Goal: Transaction & Acquisition: Book appointment/travel/reservation

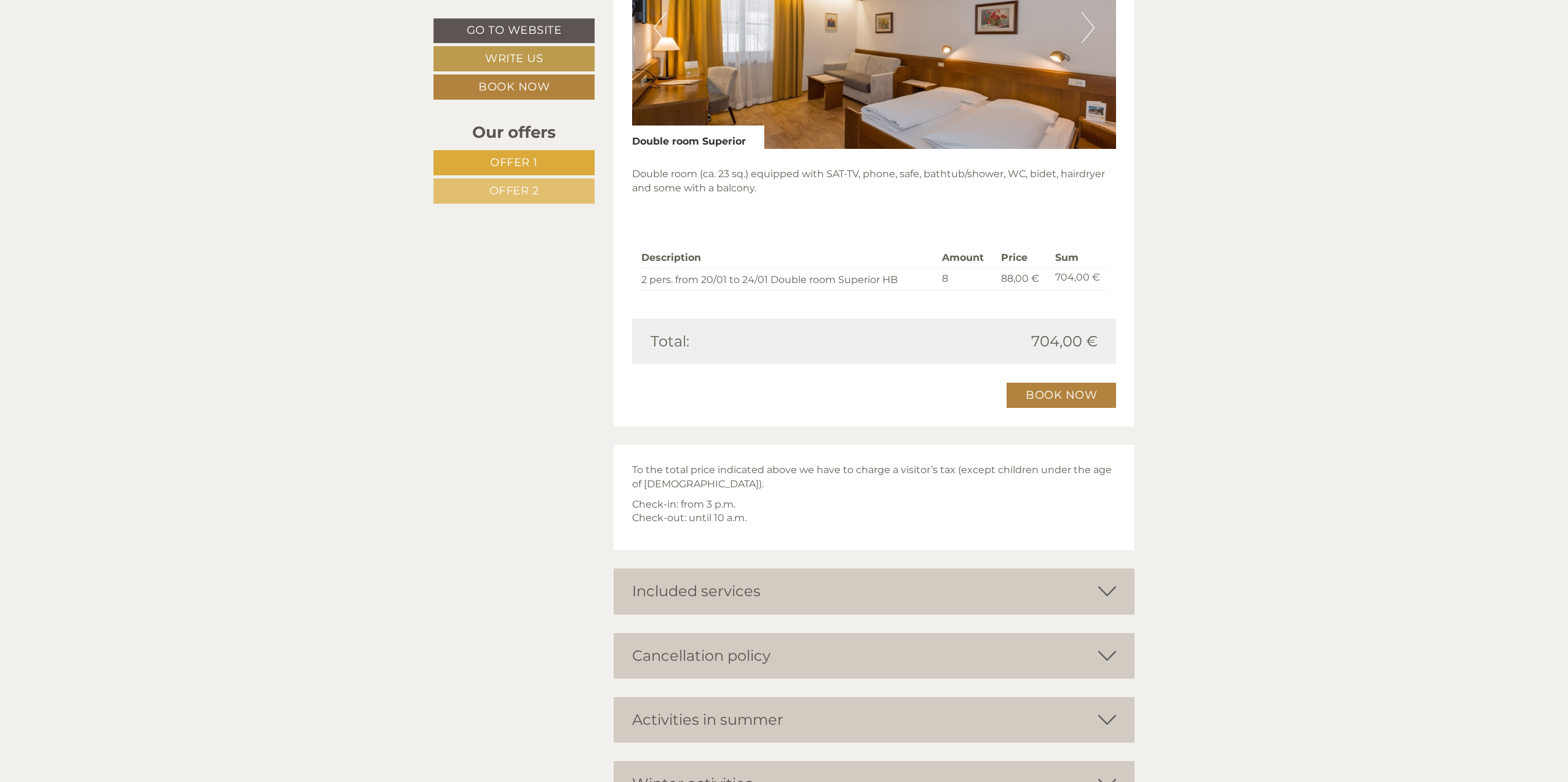
scroll to position [1661, 0]
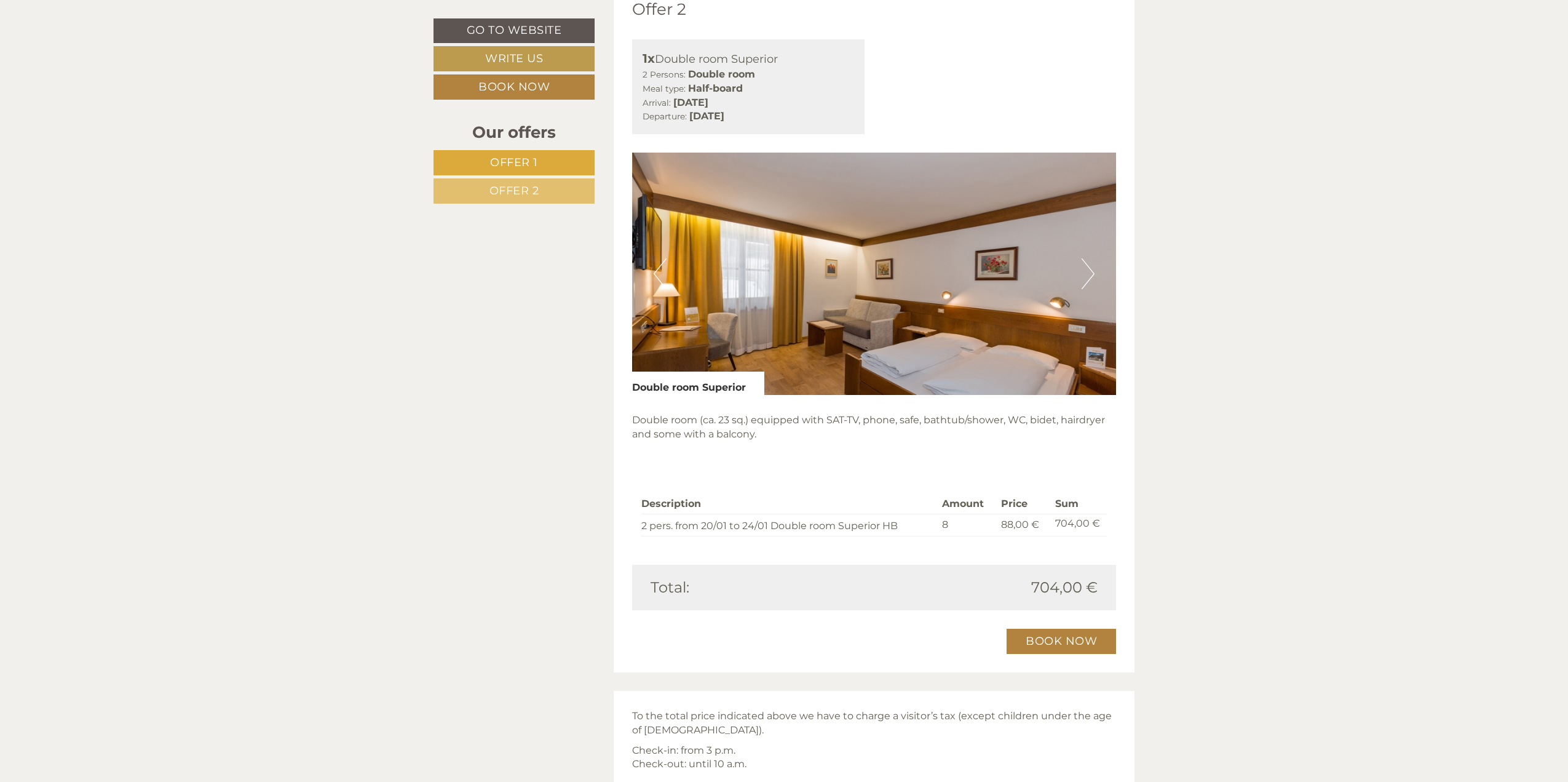
drag, startPoint x: 658, startPoint y: 426, endPoint x: 1035, endPoint y: 706, distance: 469.6
copy ul "Lore ips Dolorsit Ametc Adip, eli sed doe tem incidi utlaboree do magnaaliquaen…"
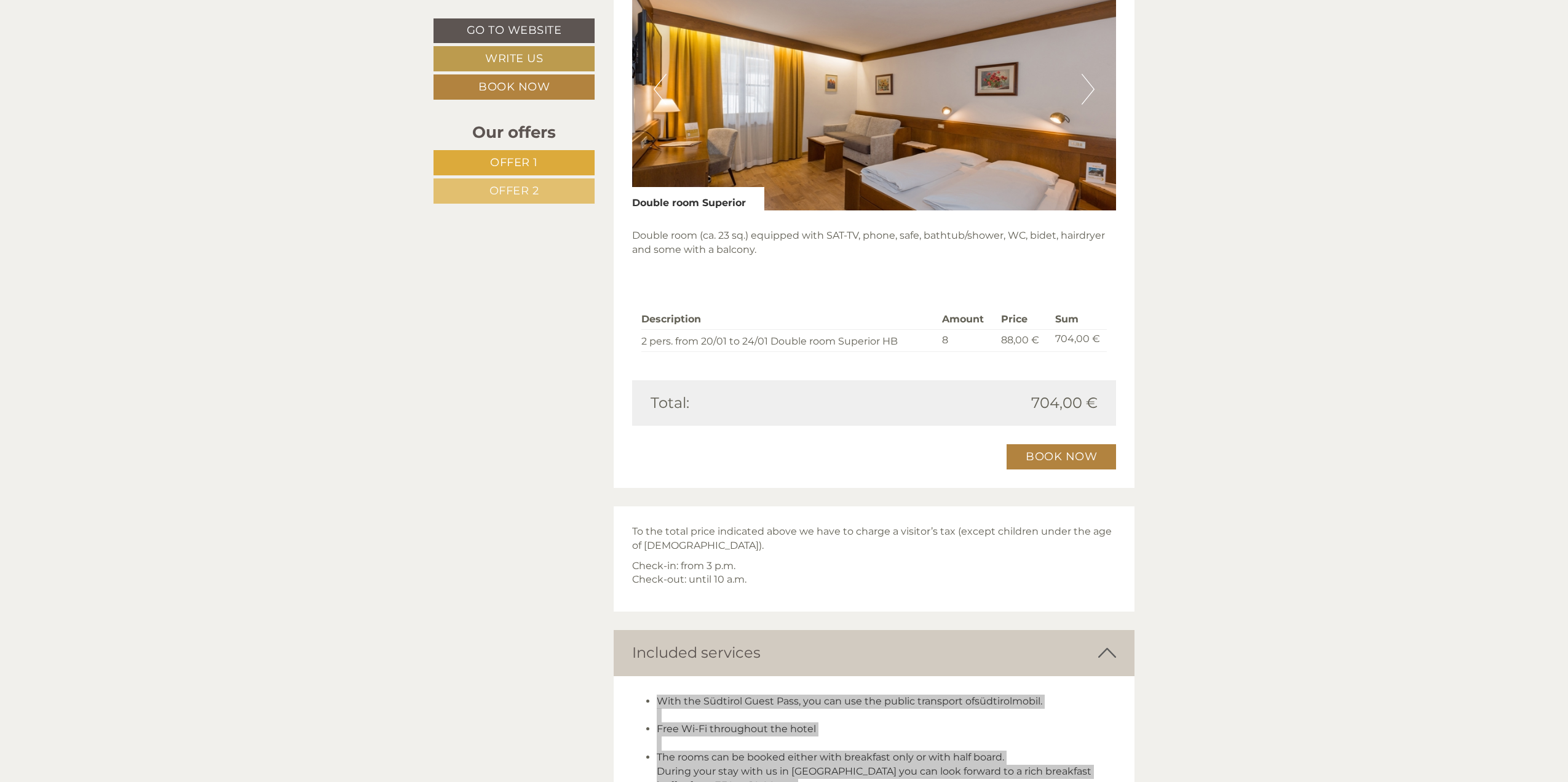
scroll to position [1968, 0]
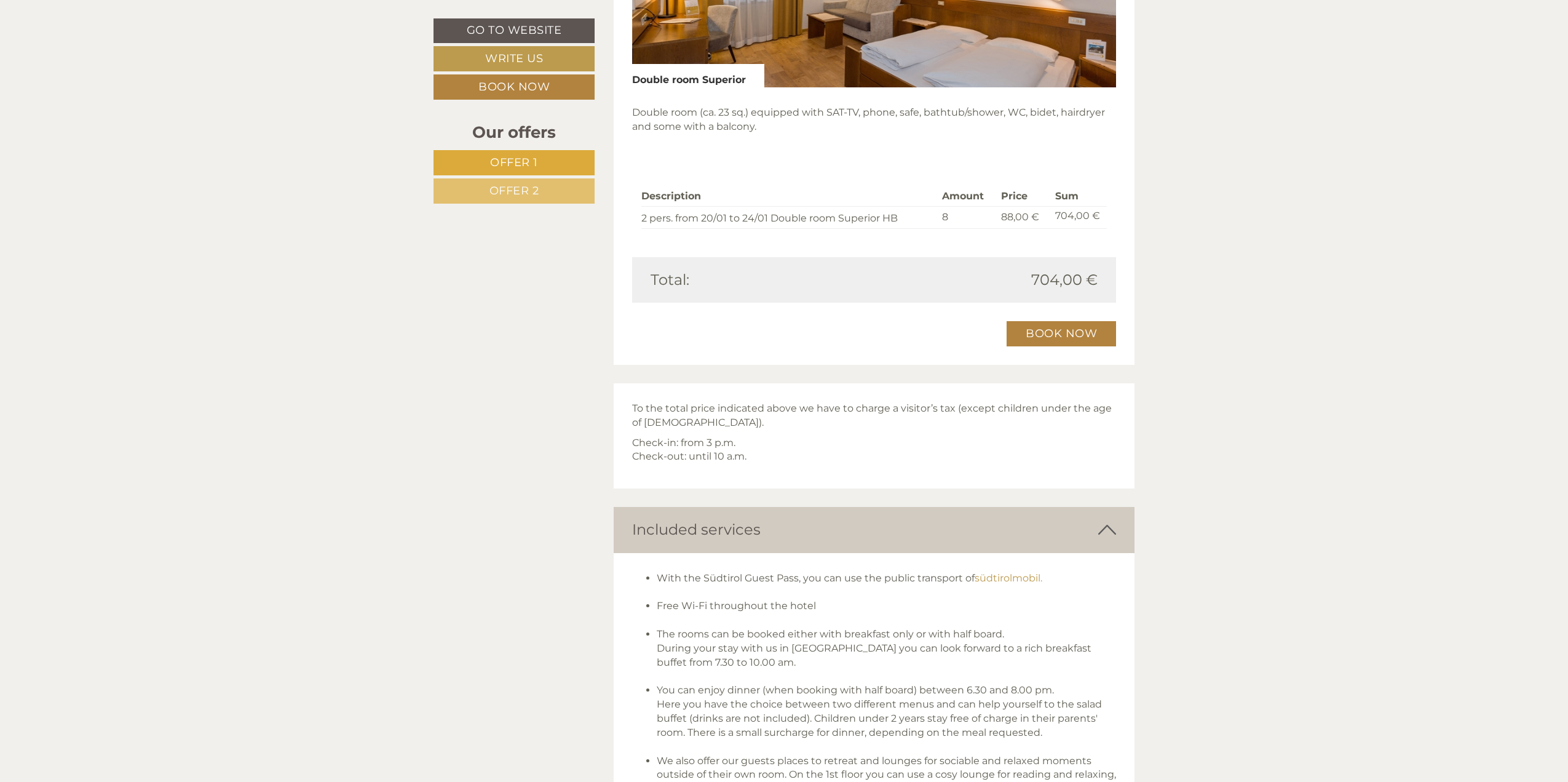
drag, startPoint x: 633, startPoint y: 523, endPoint x: 1111, endPoint y: 644, distance: 493.1
copy div "The Italian consumer protection code does not cover a right of withdrawal. Howe…"
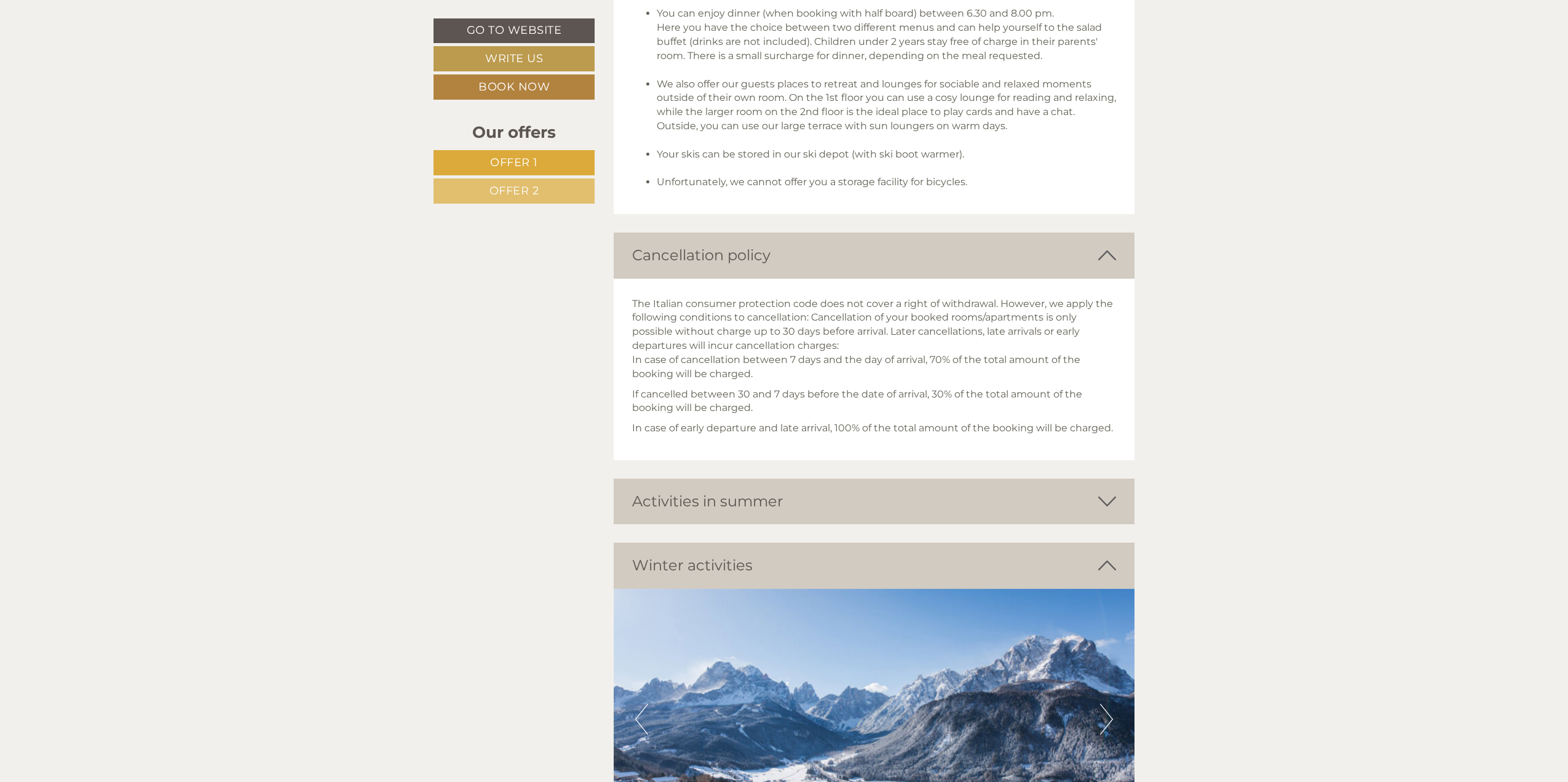
drag, startPoint x: 634, startPoint y: 416, endPoint x: 937, endPoint y: 449, distance: 304.8
copy p "The snow beneath your feet. To your right and left, a breathtaking mountain pan…"
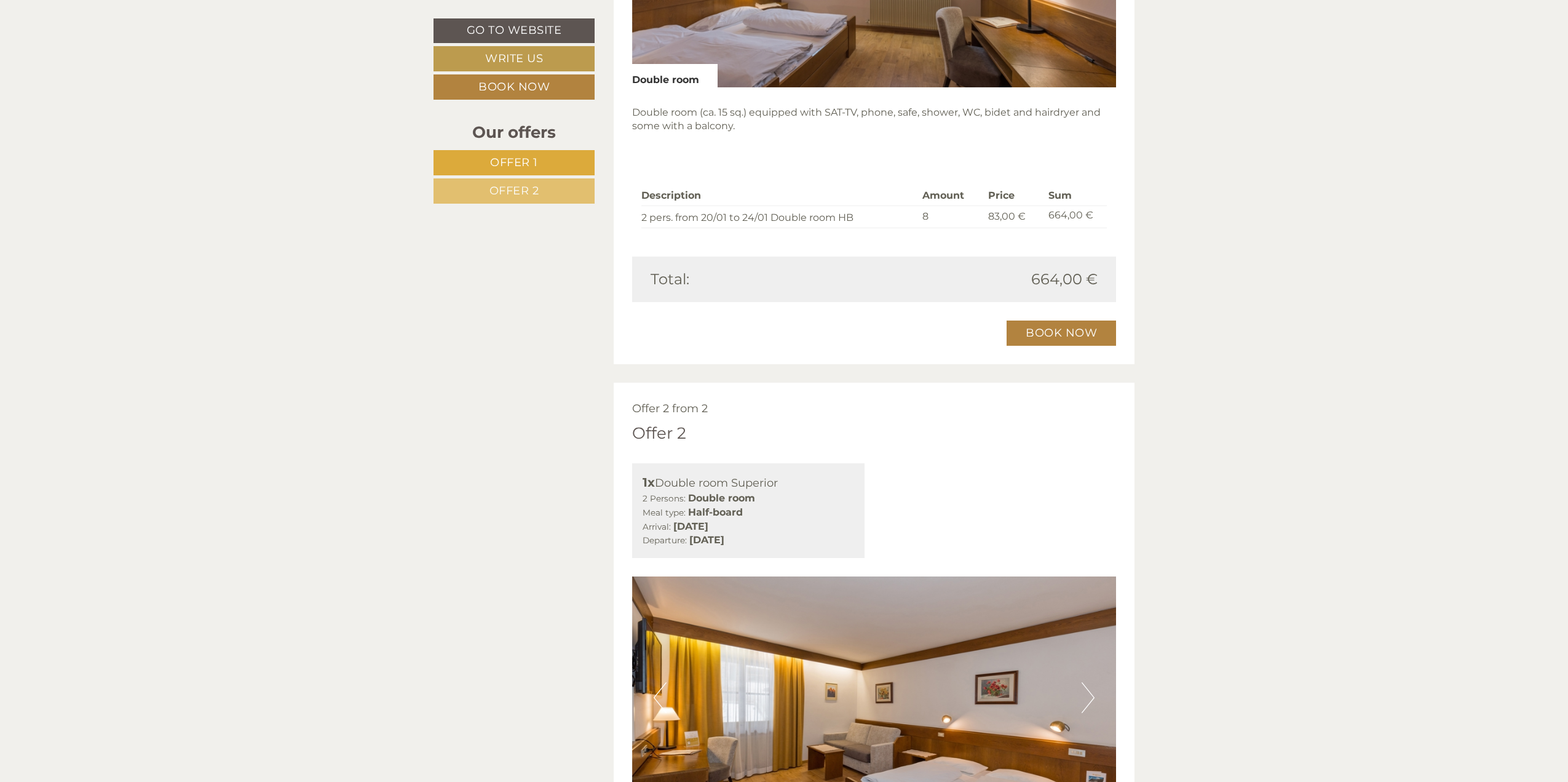
scroll to position [1176, 0]
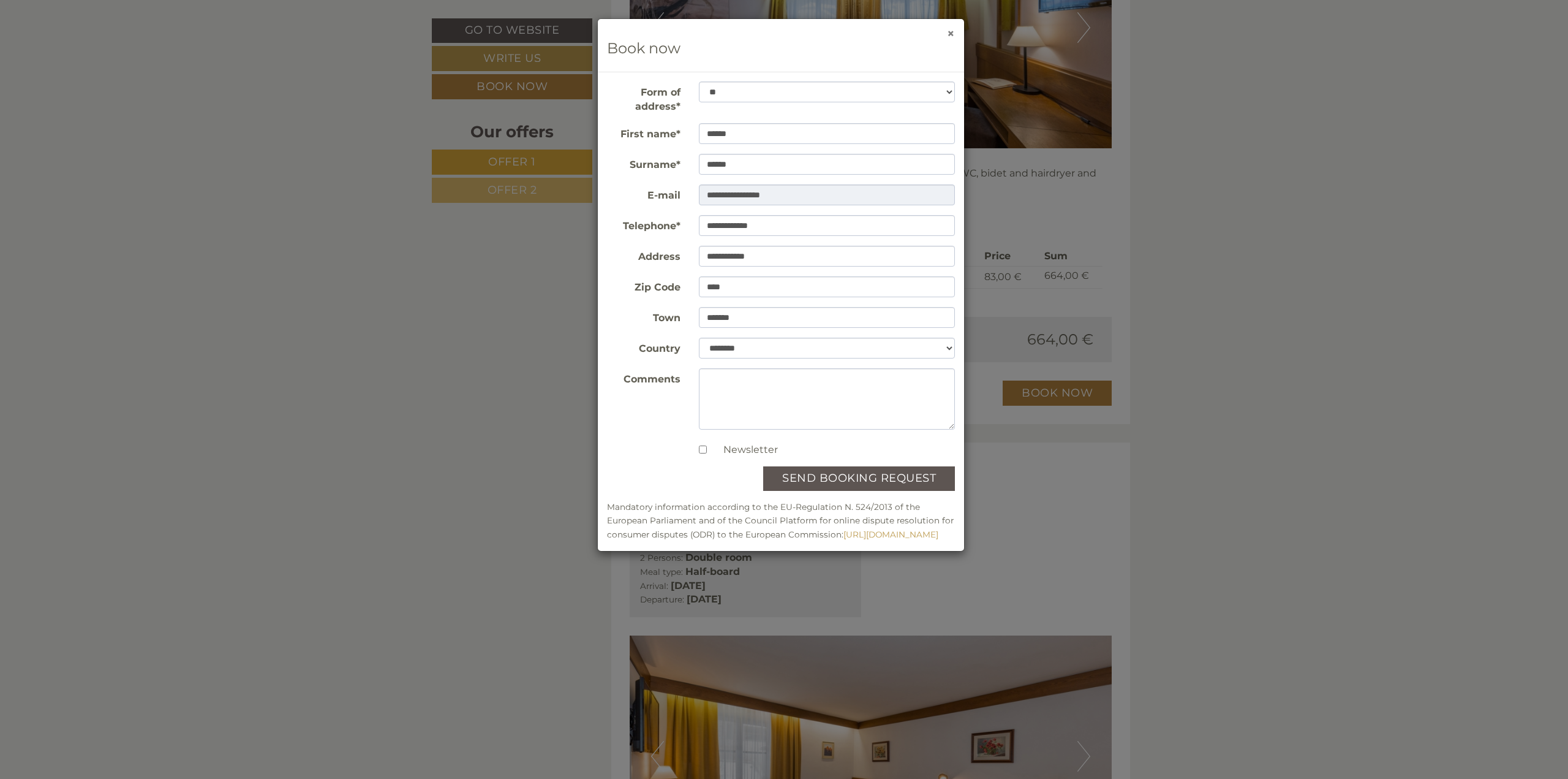
click at [950, 32] on button "×" at bounding box center [951, 32] width 8 height 12
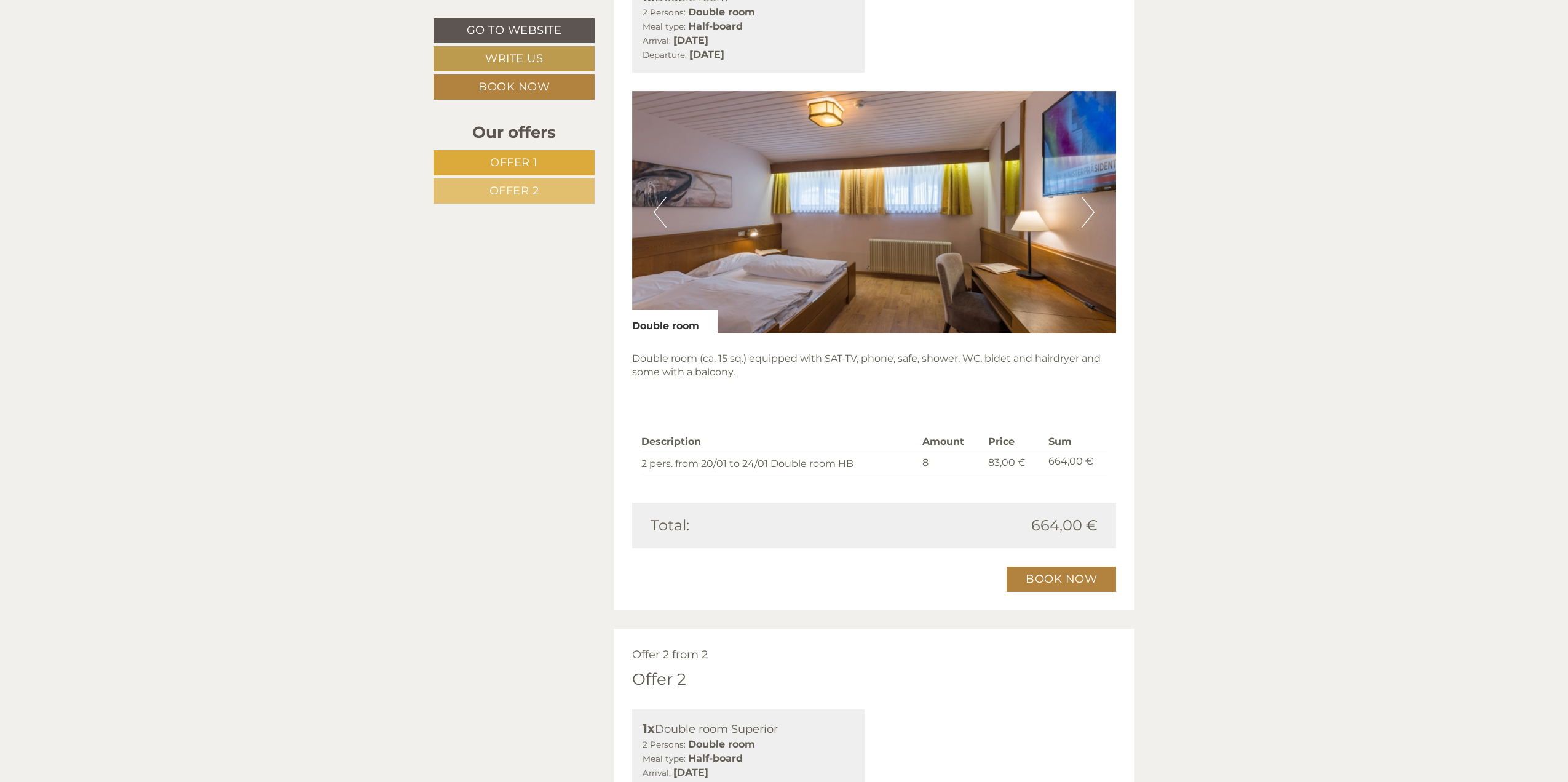
scroll to position [1114, 0]
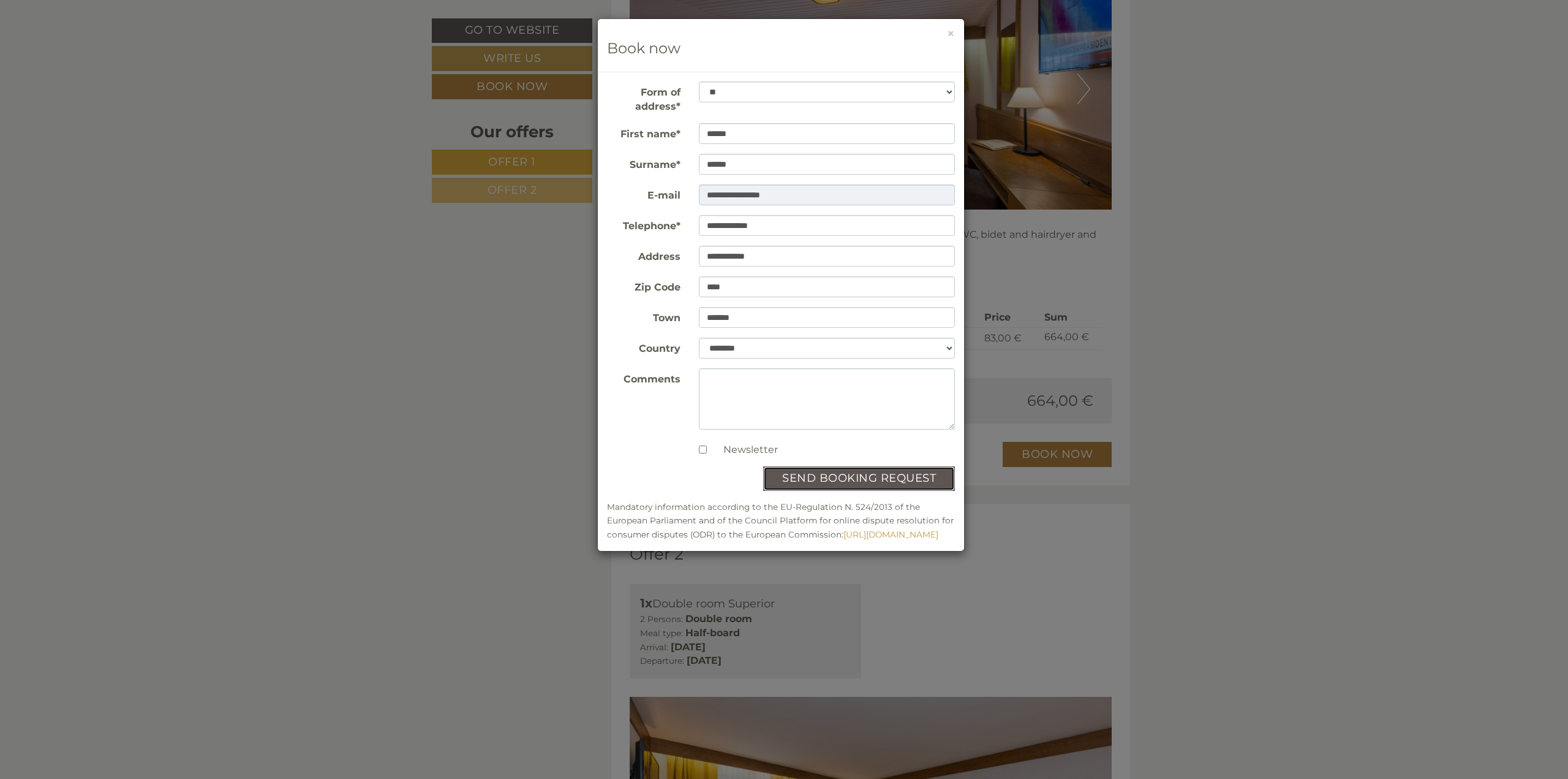
click at [814, 478] on button "send booking request" at bounding box center [858, 479] width 192 height 25
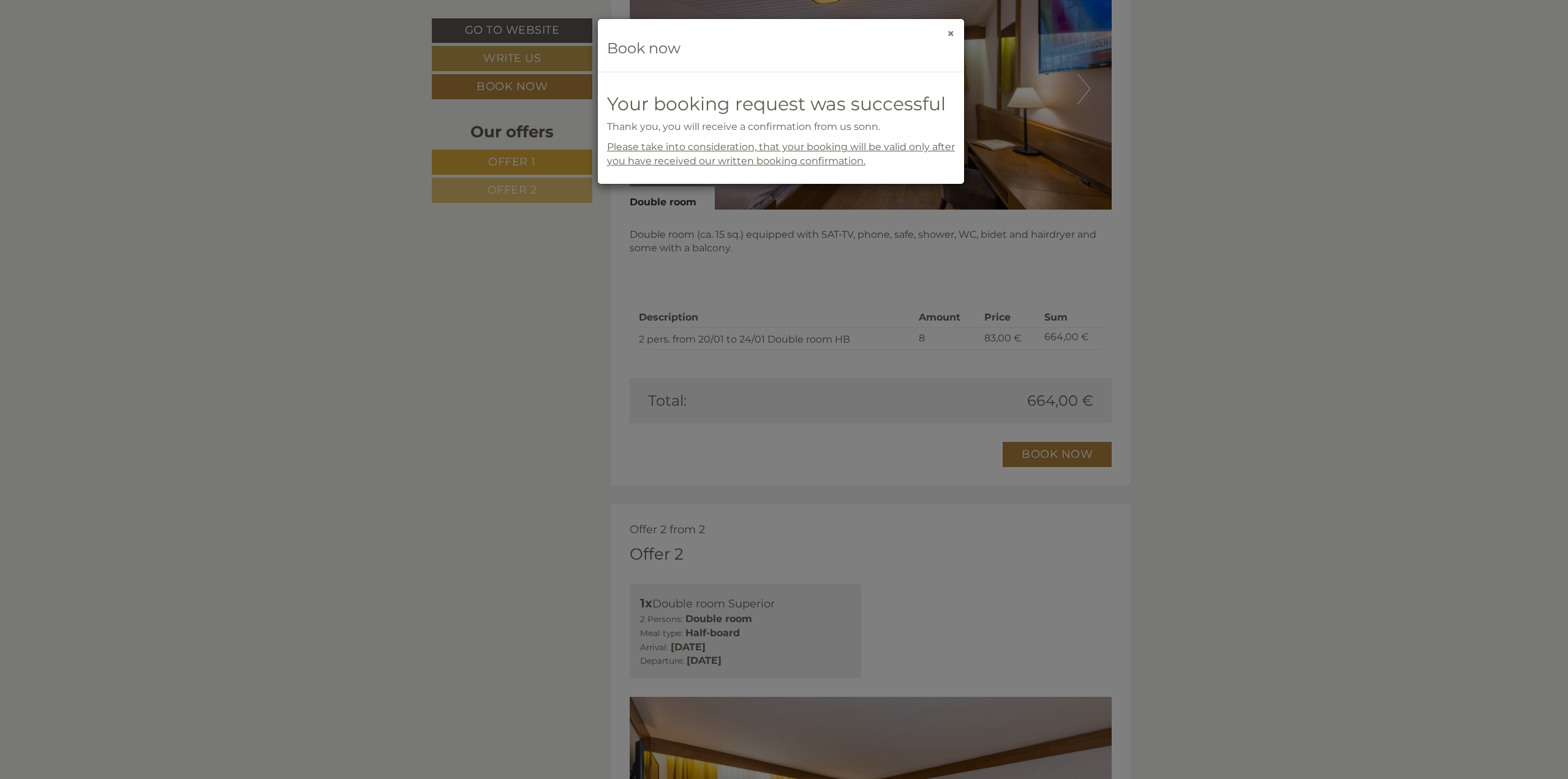
click at [955, 30] on button "×" at bounding box center [951, 32] width 8 height 12
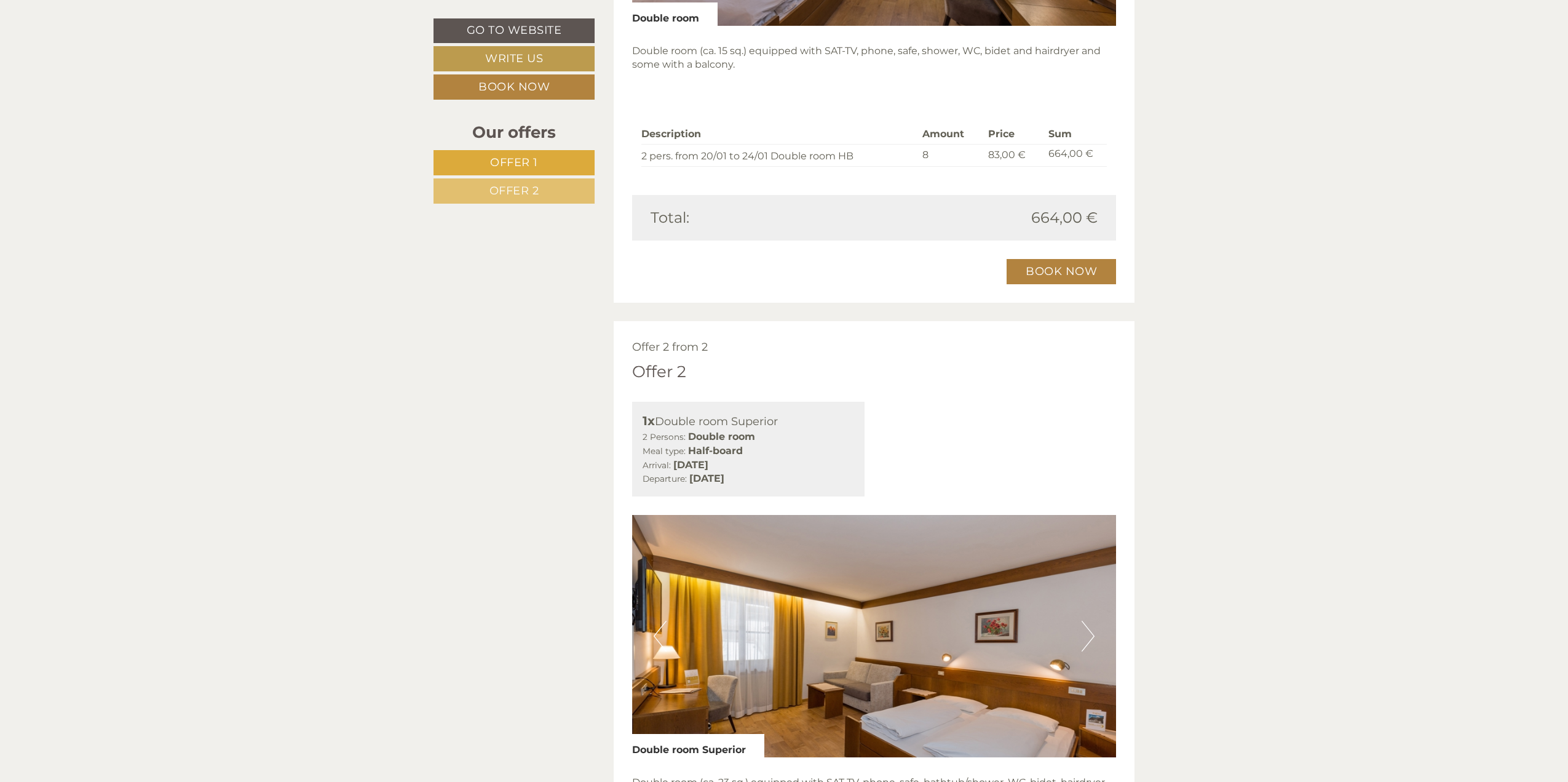
scroll to position [1237, 0]
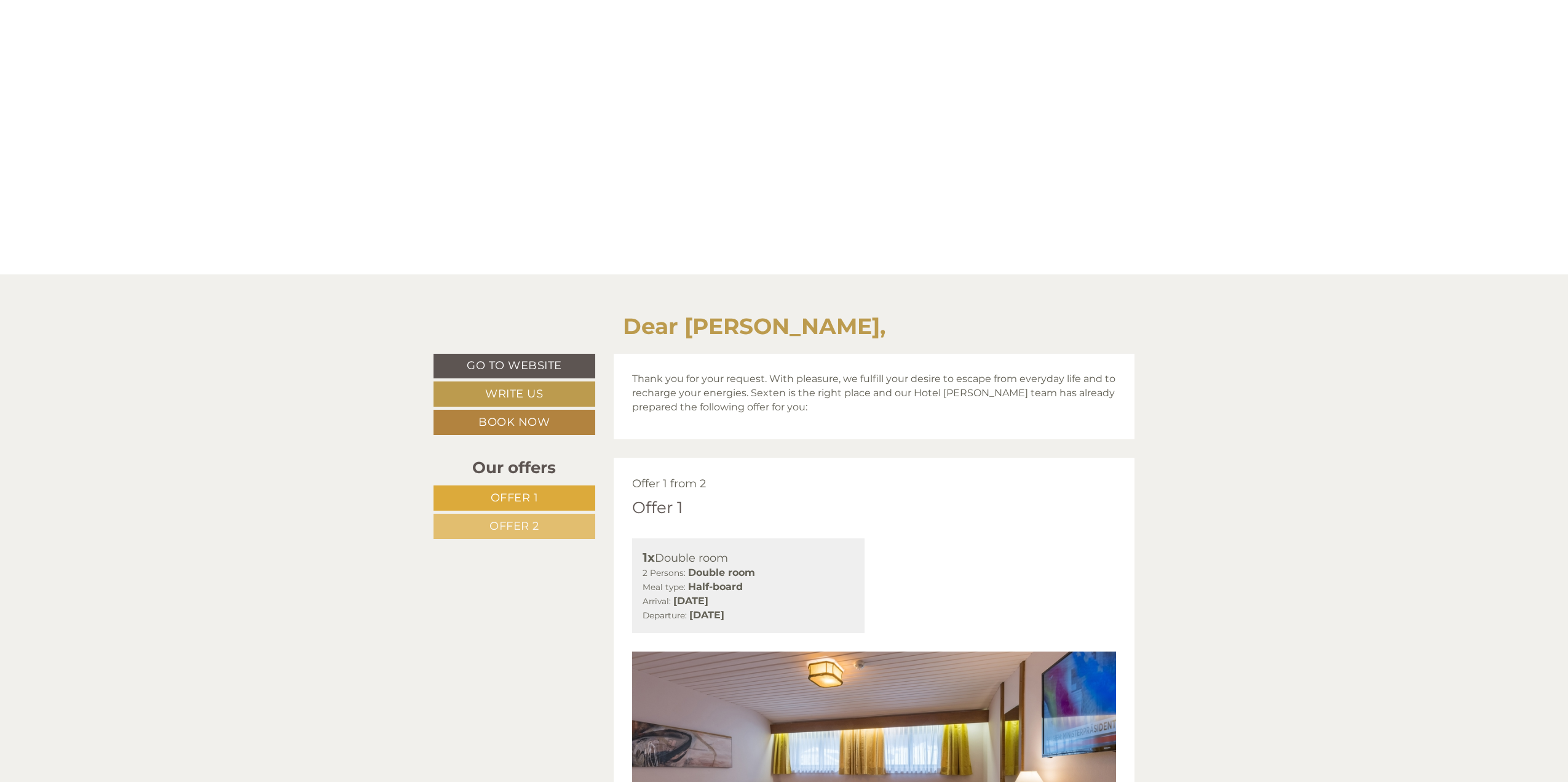
scroll to position [492, 0]
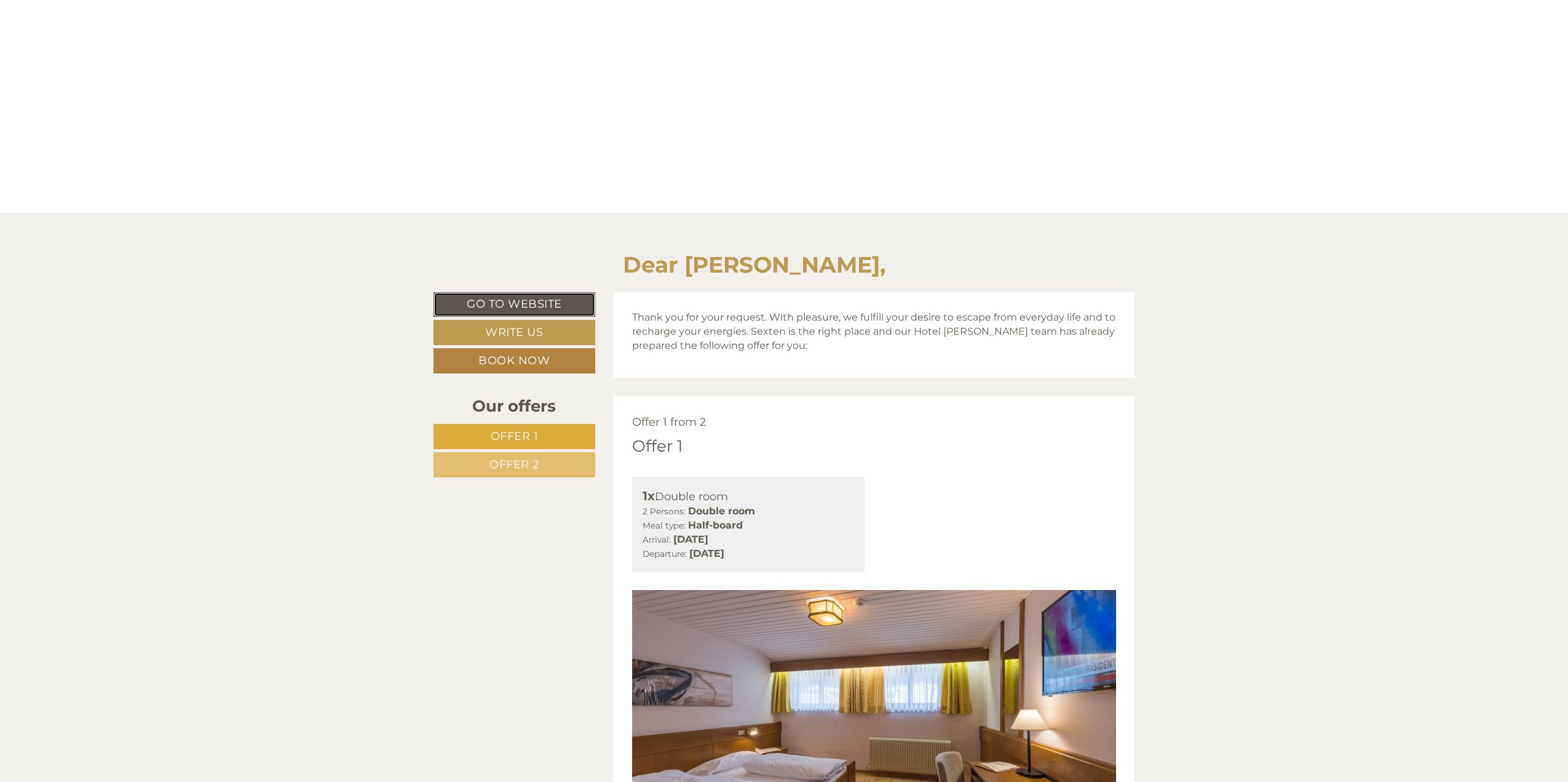
click at [517, 298] on link "Go to website" at bounding box center [514, 305] width 162 height 25
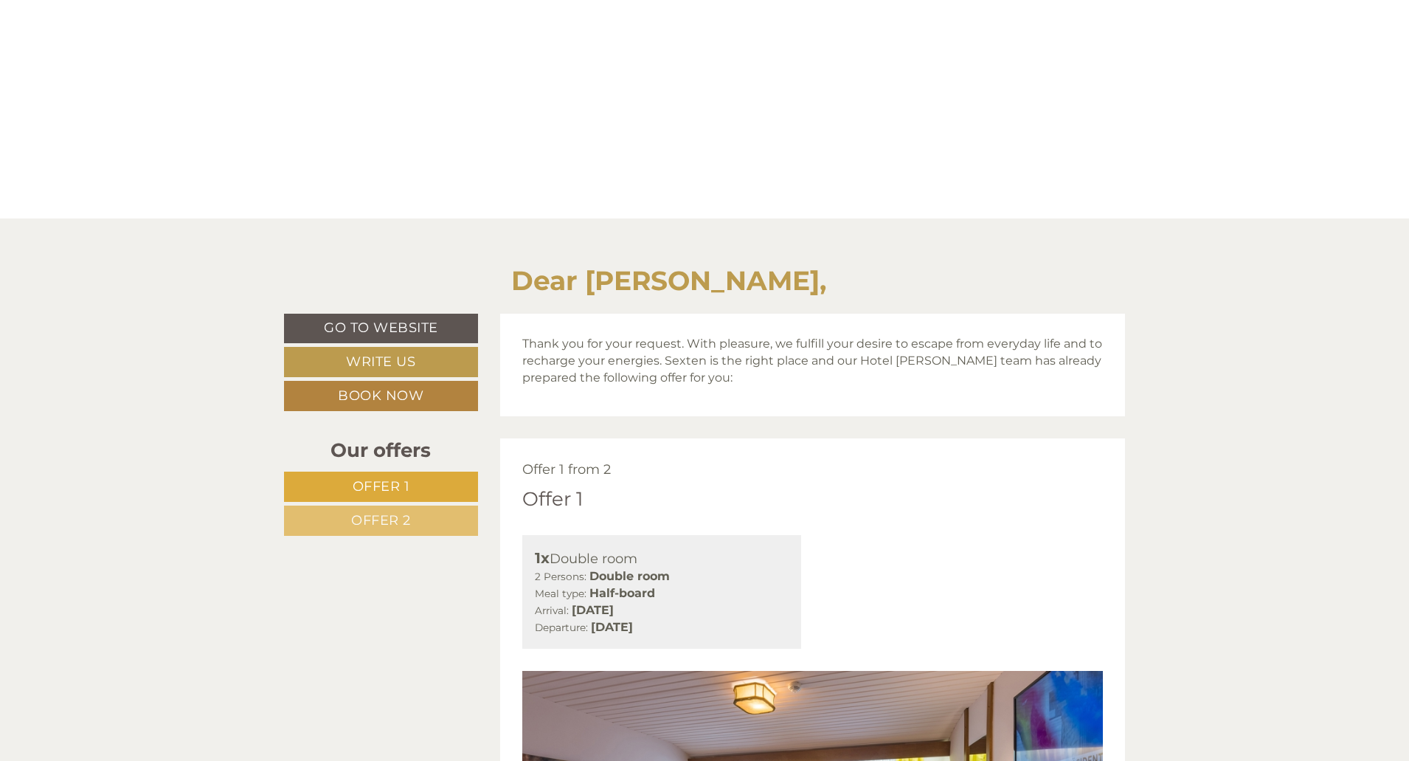
scroll to position [369, 0]
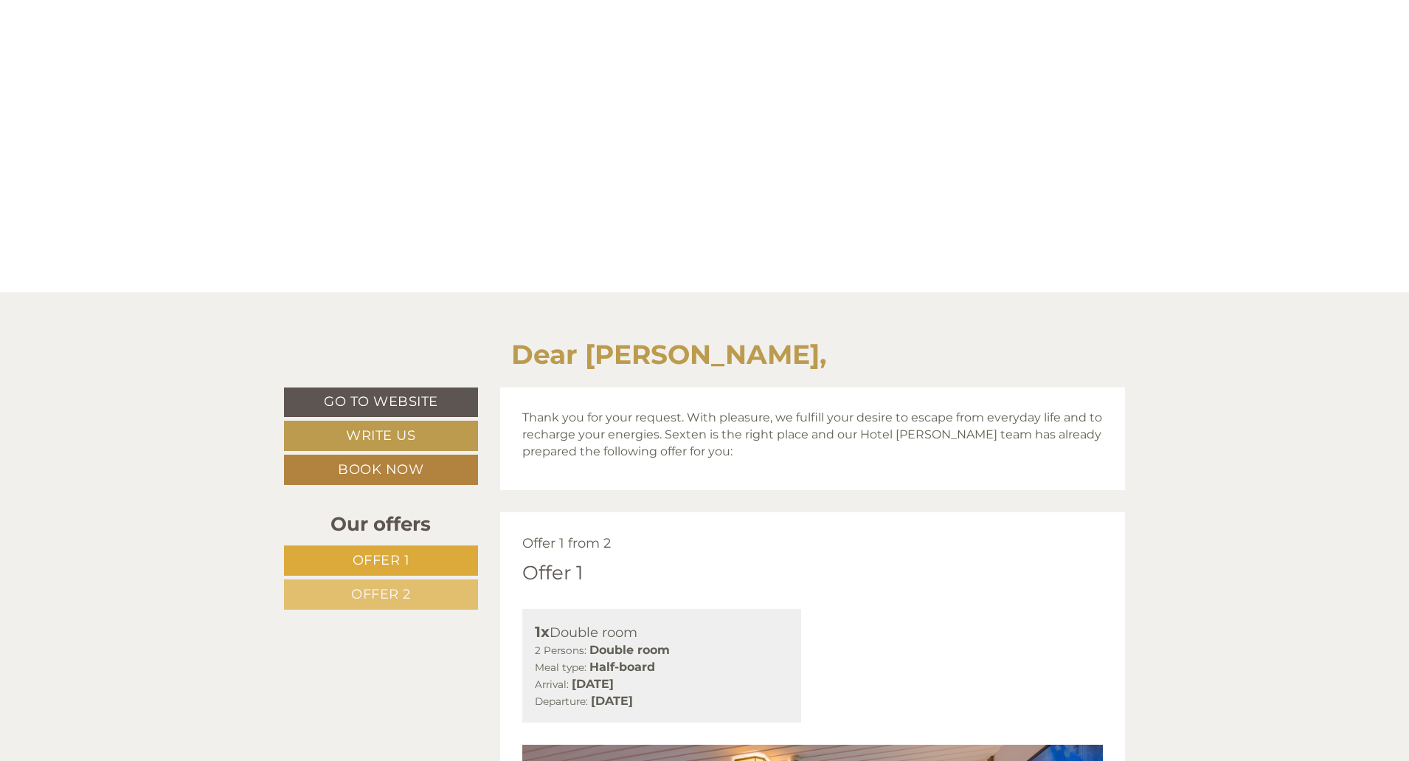
click at [543, 612] on div "1x Double room 2 Persons: Double room Meal type: Half-board Arrival: Tuesday, 2…" at bounding box center [662, 666] width 280 height 114
